Goal: Task Accomplishment & Management: Use online tool/utility

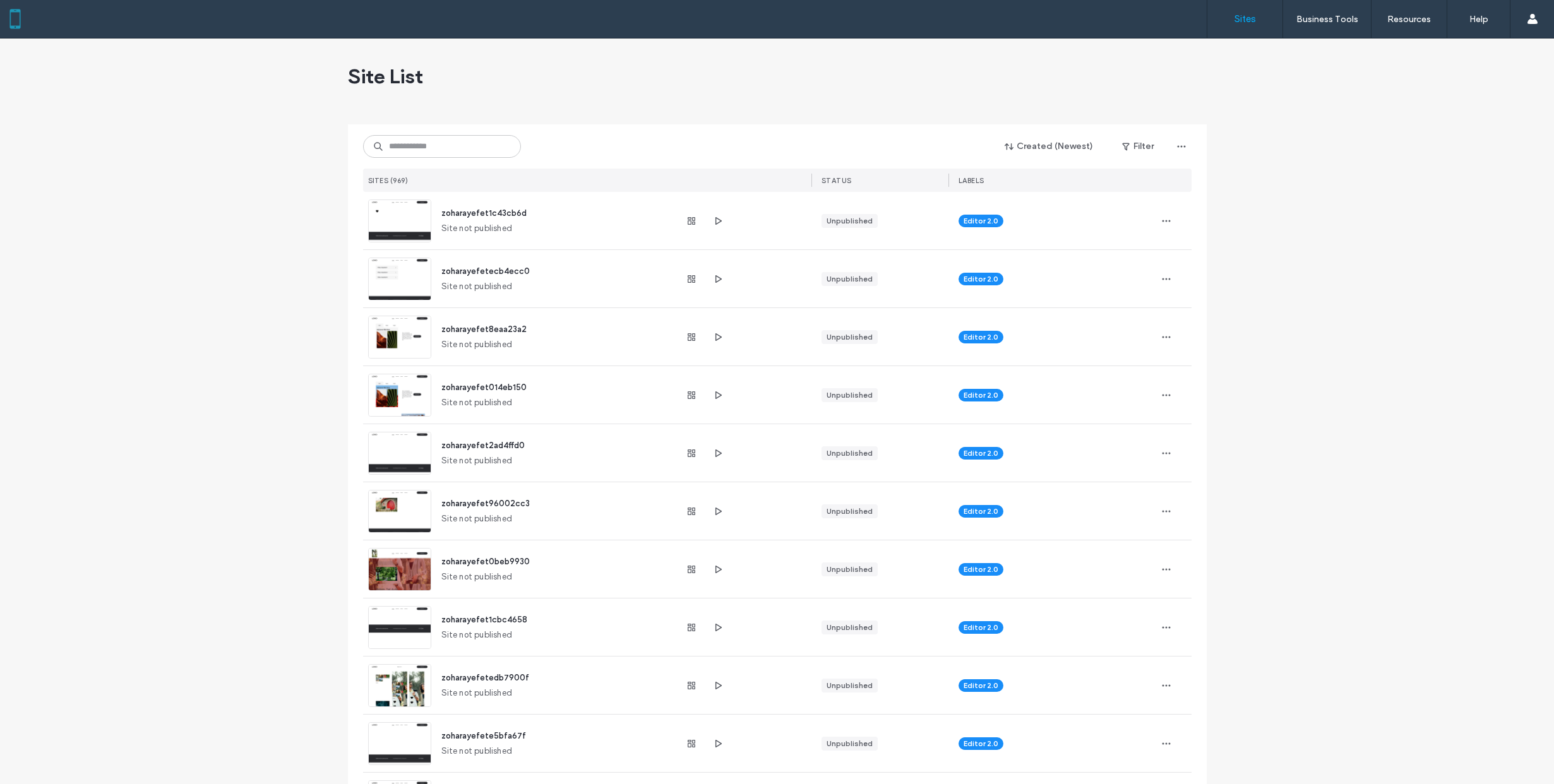
click at [460, 212] on span "zoharayefet1c43cb6d" at bounding box center [484, 213] width 86 height 9
click at [970, 223] on span "Editor 2.0" at bounding box center [981, 221] width 35 height 12
drag, startPoint x: 469, startPoint y: 213, endPoint x: 455, endPoint y: 243, distance: 33.1
click at [469, 213] on span "zoharayefet1c43cb6d" at bounding box center [484, 213] width 86 height 9
click at [450, 267] on div "zoharayefetecb4ecc0" at bounding box center [485, 271] width 88 height 12
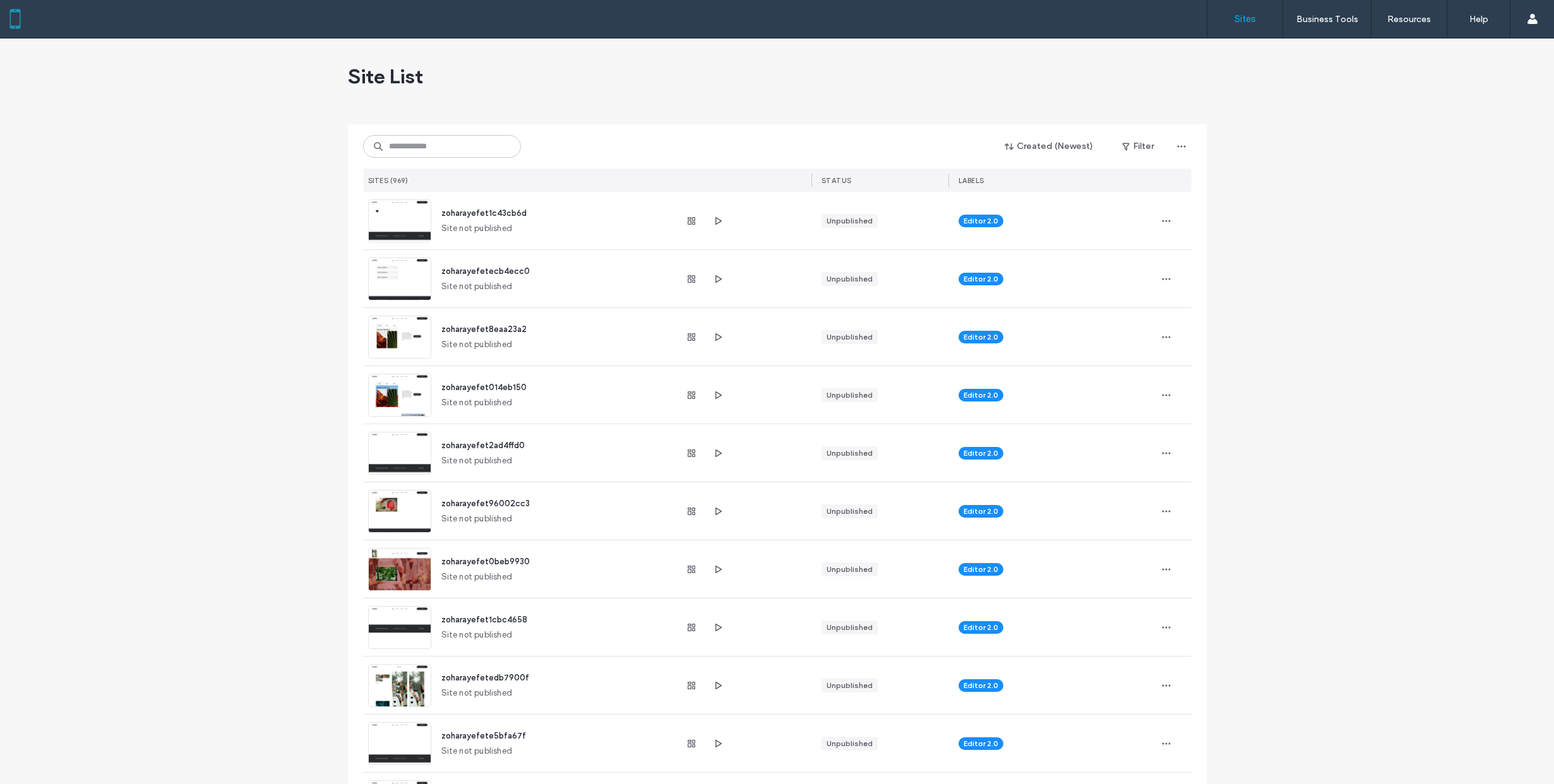
click at [447, 275] on span "zoharayefetecb4ecc0" at bounding box center [485, 271] width 88 height 9
click at [450, 339] on div "zoharayefet8eaa23a2 Site not published" at bounding box center [553, 336] width 243 height 57
click at [450, 358] on div "zoharayefet8eaa23a2 Site not published" at bounding box center [553, 336] width 243 height 57
